Goal: Information Seeking & Learning: Check status

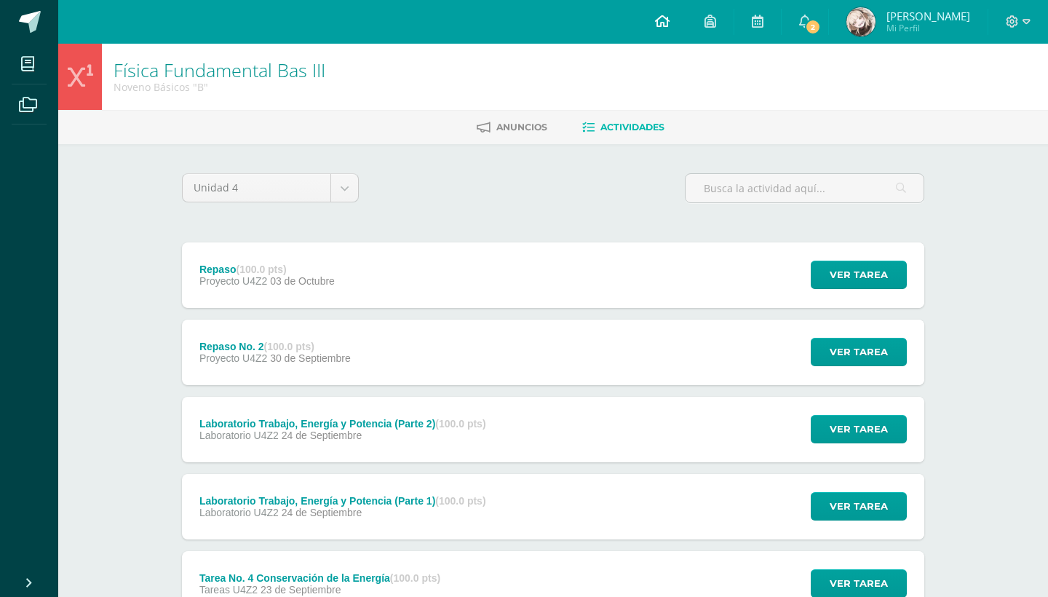
click at [651, 18] on link at bounding box center [663, 22] width 50 height 44
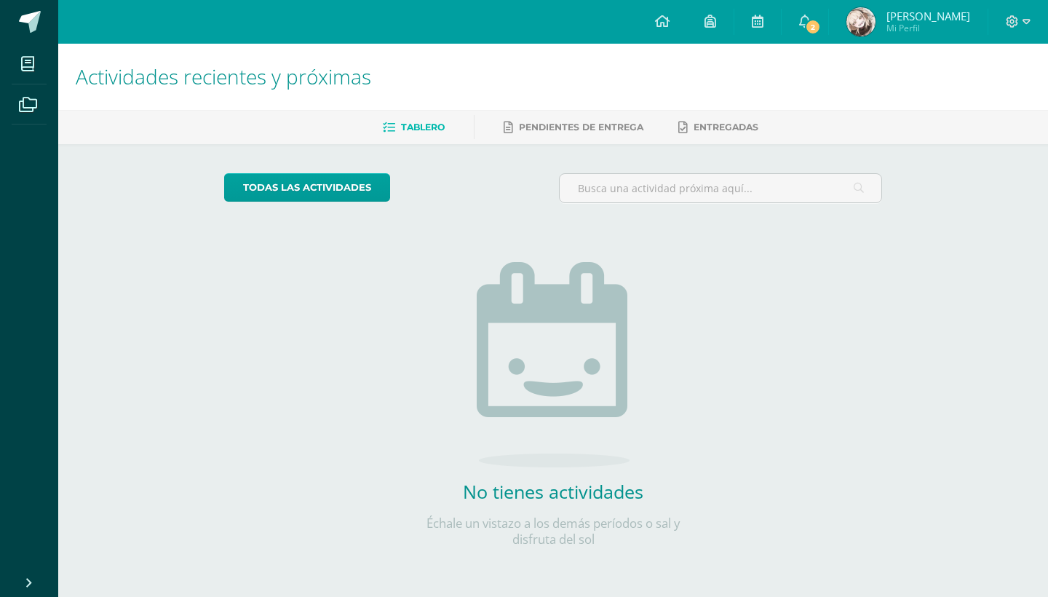
click at [818, 25] on span "2" at bounding box center [813, 27] width 16 height 16
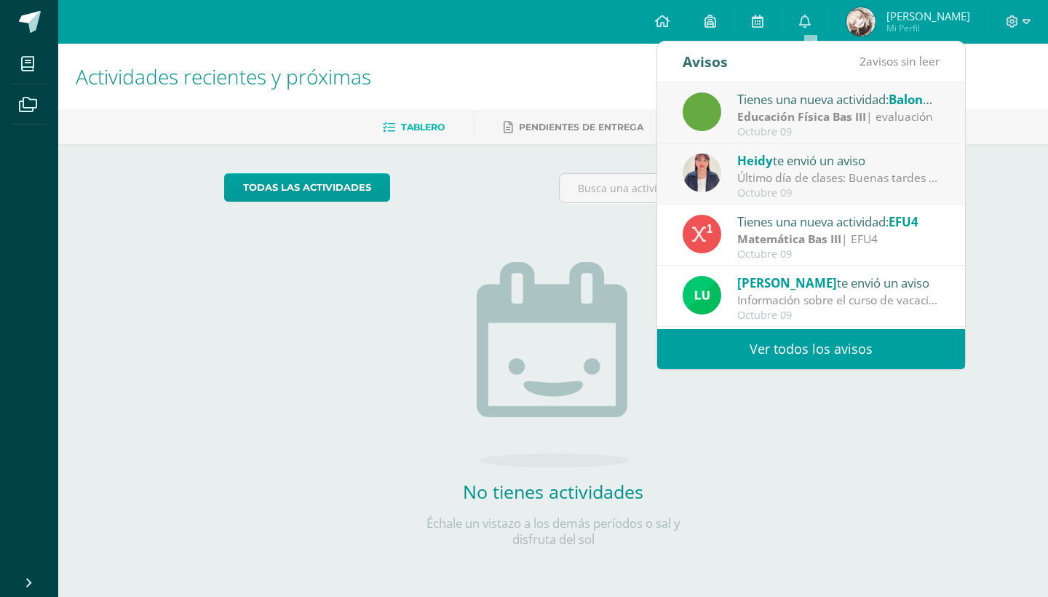
click at [795, 107] on div "Tienes una nueva actividad: Balonmano" at bounding box center [838, 99] width 202 height 19
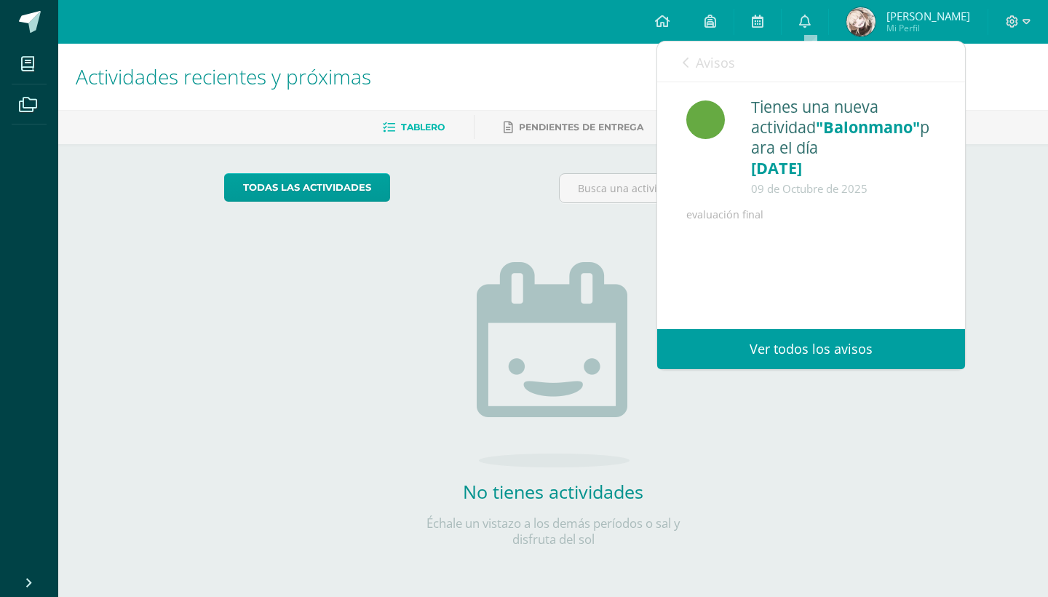
click at [690, 66] on link "Avisos" at bounding box center [709, 61] width 52 height 41
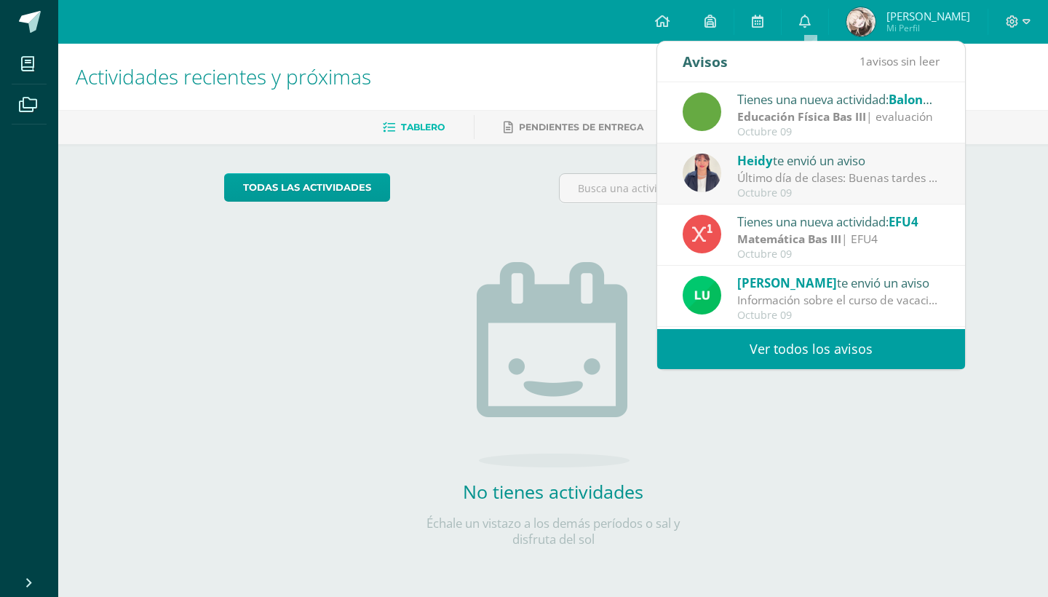
click at [734, 179] on div "Heidy te envió un aviso Último día de clases: Buenas tardes estimadas familias …" at bounding box center [811, 175] width 257 height 48
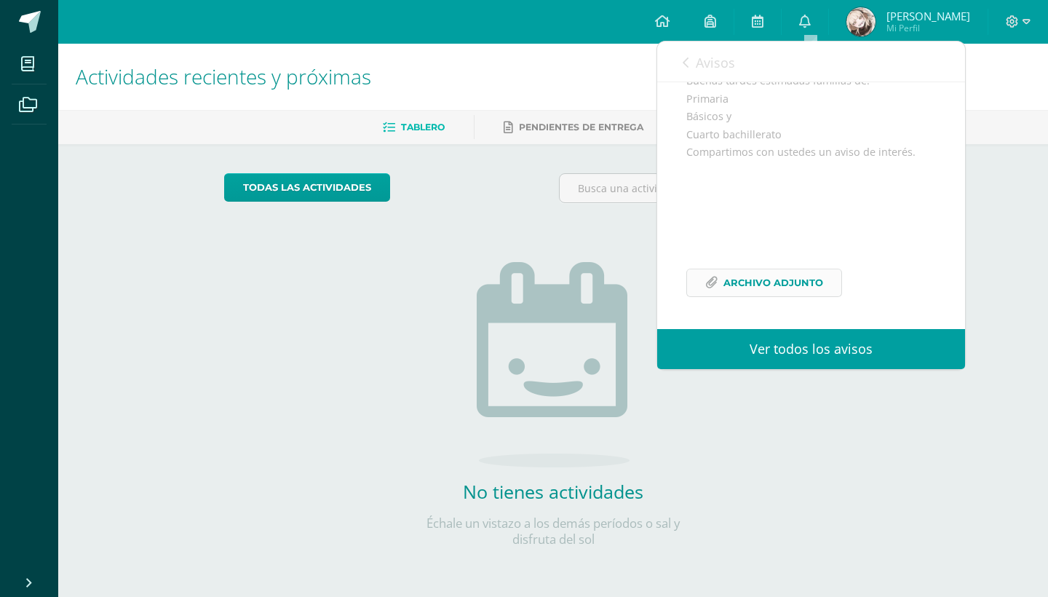
scroll to position [171, 0]
click at [724, 277] on span "Archivo Adjunto" at bounding box center [774, 282] width 100 height 27
click at [604, 60] on h1 "Actividades recientes y próximas" at bounding box center [553, 77] width 955 height 66
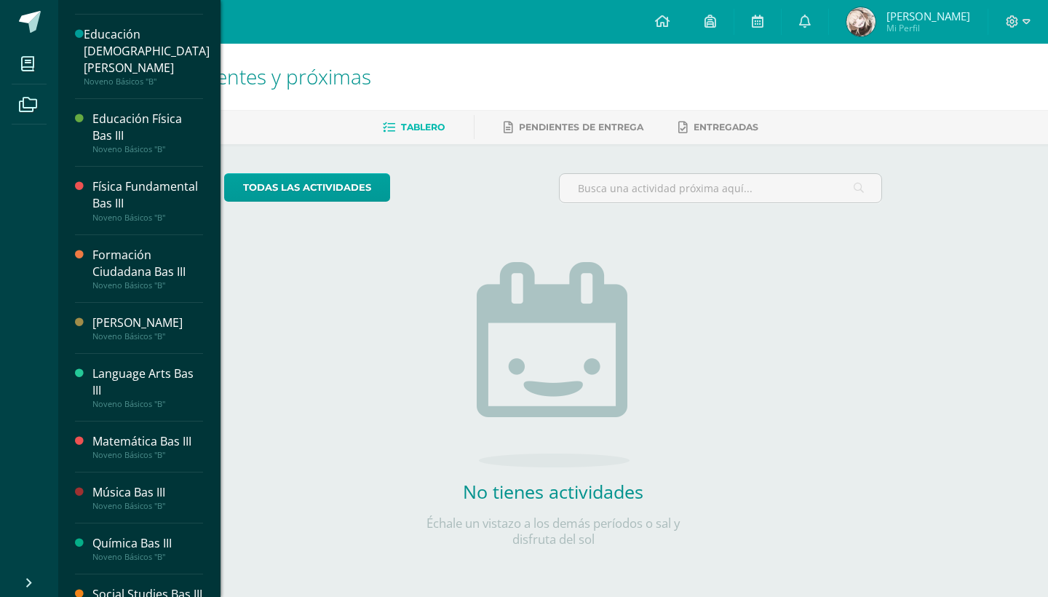
scroll to position [280, 0]
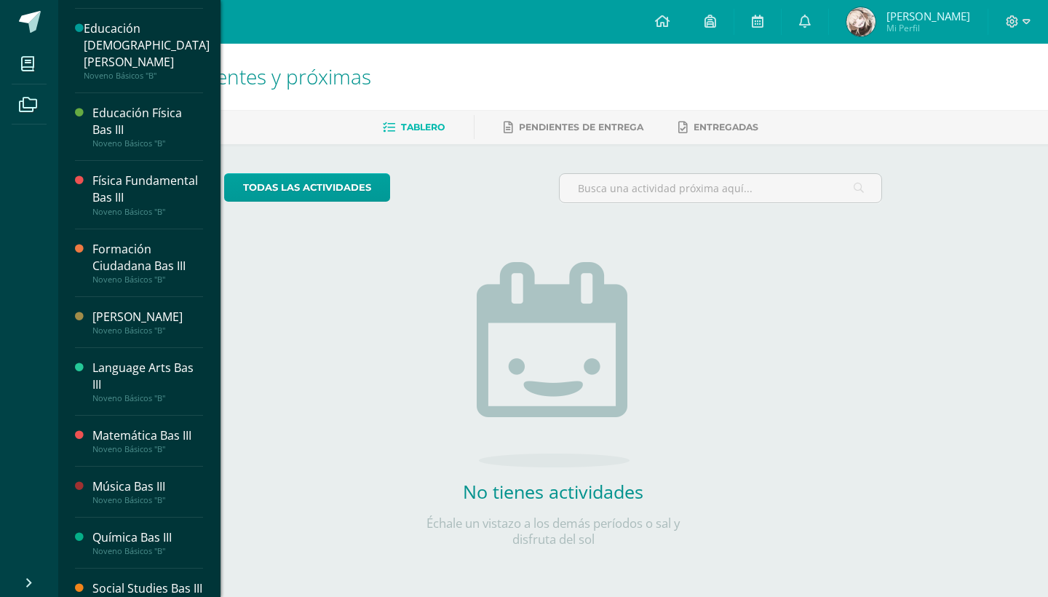
click at [118, 393] on div "Language Arts Bas III" at bounding box center [147, 376] width 111 height 33
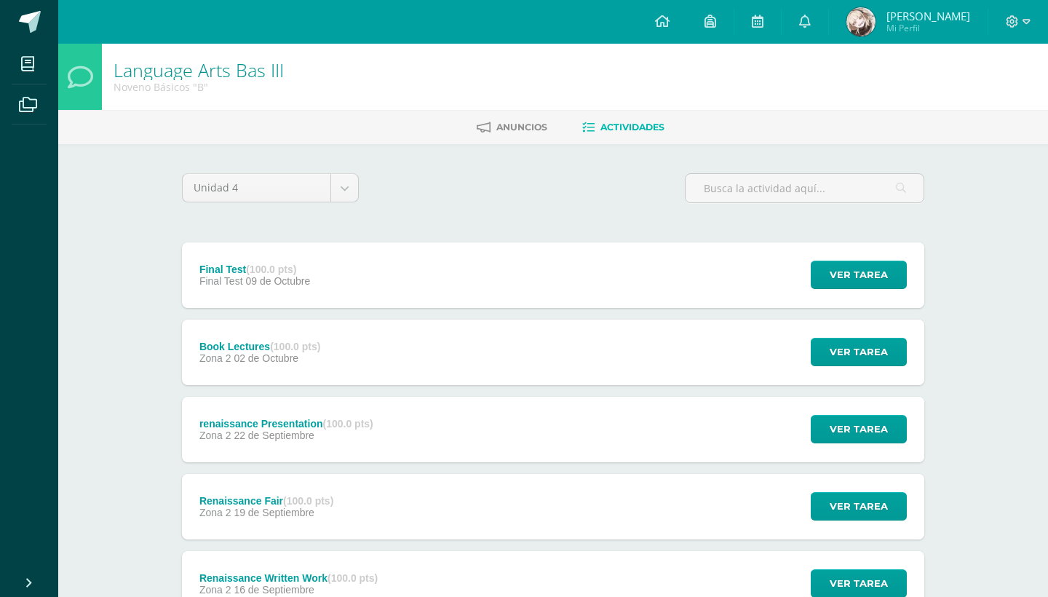
click at [334, 293] on div "Final Test (100.0 pts) Final Test 09 de Octubre Ver tarea Final Test Language A…" at bounding box center [553, 275] width 743 height 66
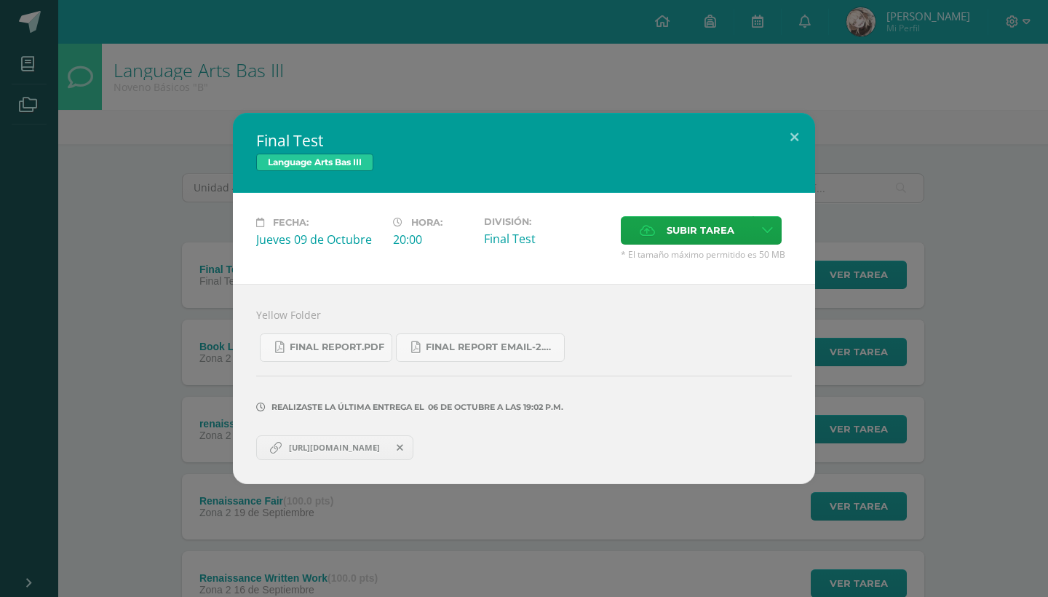
click at [596, 44] on div "Final Test Language Arts Bas III Fecha: Jueves 09 de Octubre Hora: 20:00 Divisi…" at bounding box center [524, 298] width 1048 height 597
